Goal: Entertainment & Leisure: Consume media (video, audio)

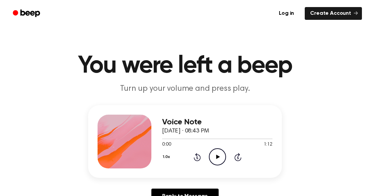
click at [216, 158] on icon at bounding box center [218, 157] width 4 height 4
click at [221, 155] on icon "Play Audio" at bounding box center [217, 156] width 17 height 17
click at [212, 161] on icon "Play Audio" at bounding box center [217, 156] width 17 height 17
click at [213, 155] on icon "Play Audio" at bounding box center [217, 156] width 17 height 17
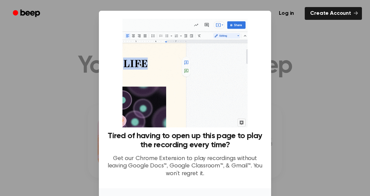
click at [290, 136] on div at bounding box center [185, 98] width 370 height 196
click at [294, 154] on div at bounding box center [185, 98] width 370 height 196
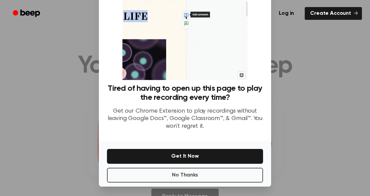
scroll to position [44, 0]
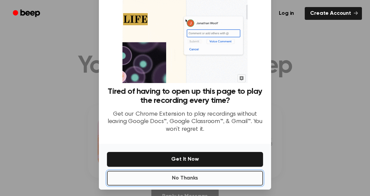
click at [172, 174] on button "No Thanks" at bounding box center [185, 178] width 156 height 15
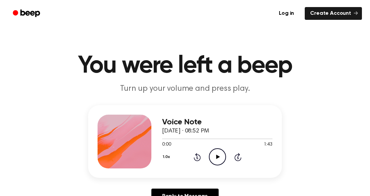
click at [215, 155] on icon "Play Audio" at bounding box center [217, 156] width 17 height 17
click at [215, 158] on icon "Play Audio" at bounding box center [217, 156] width 17 height 17
